Goal: Use online tool/utility

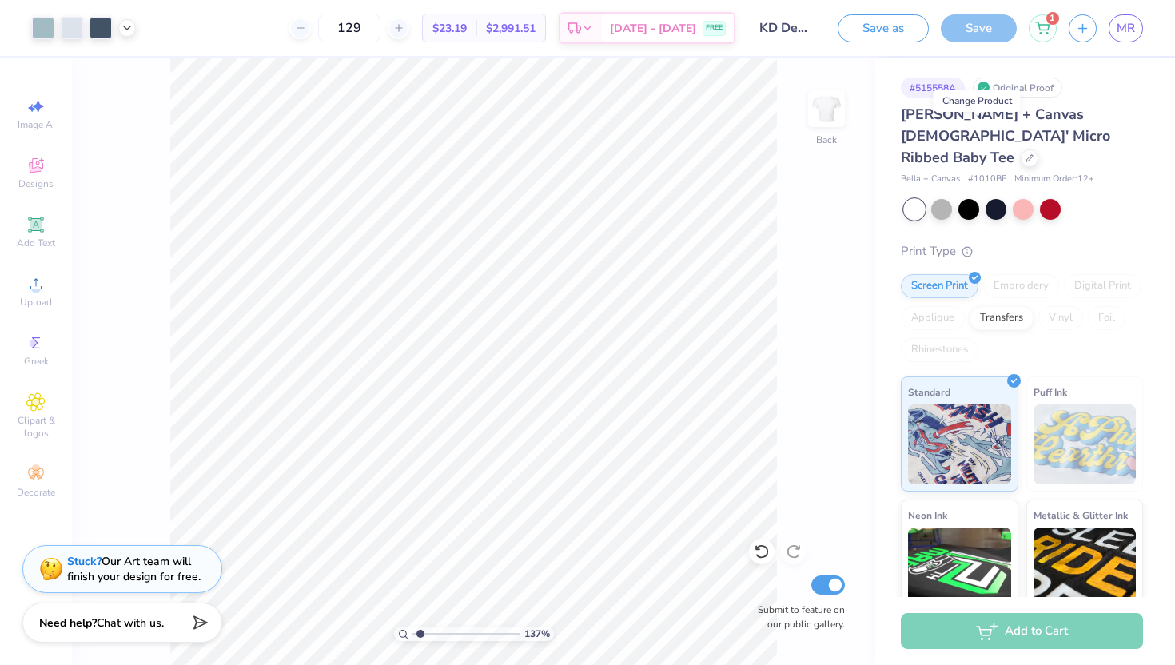
scroll to position [6, 0]
click at [447, 626] on input "range" at bounding box center [466, 633] width 108 height 14
drag, startPoint x: 442, startPoint y: 629, endPoint x: 347, endPoint y: 626, distance: 95.1
type input "1"
click at [412, 626] on input "range" at bounding box center [466, 633] width 108 height 14
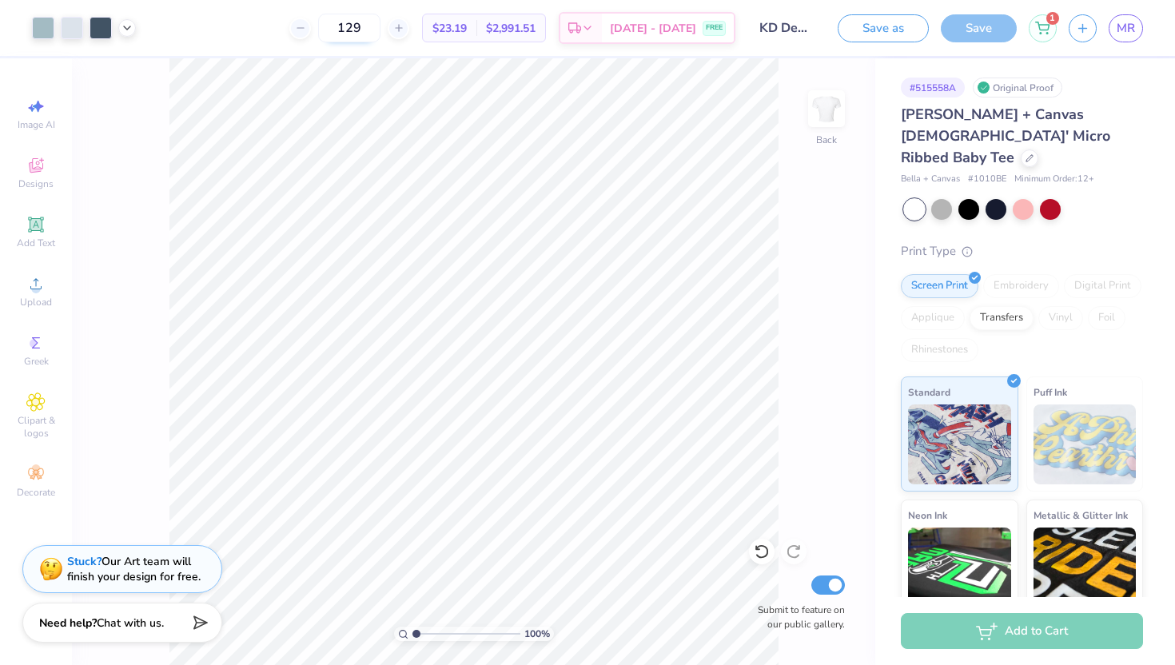
click at [380, 26] on input "129" at bounding box center [349, 28] width 62 height 29
